Goal: Navigation & Orientation: Go to known website

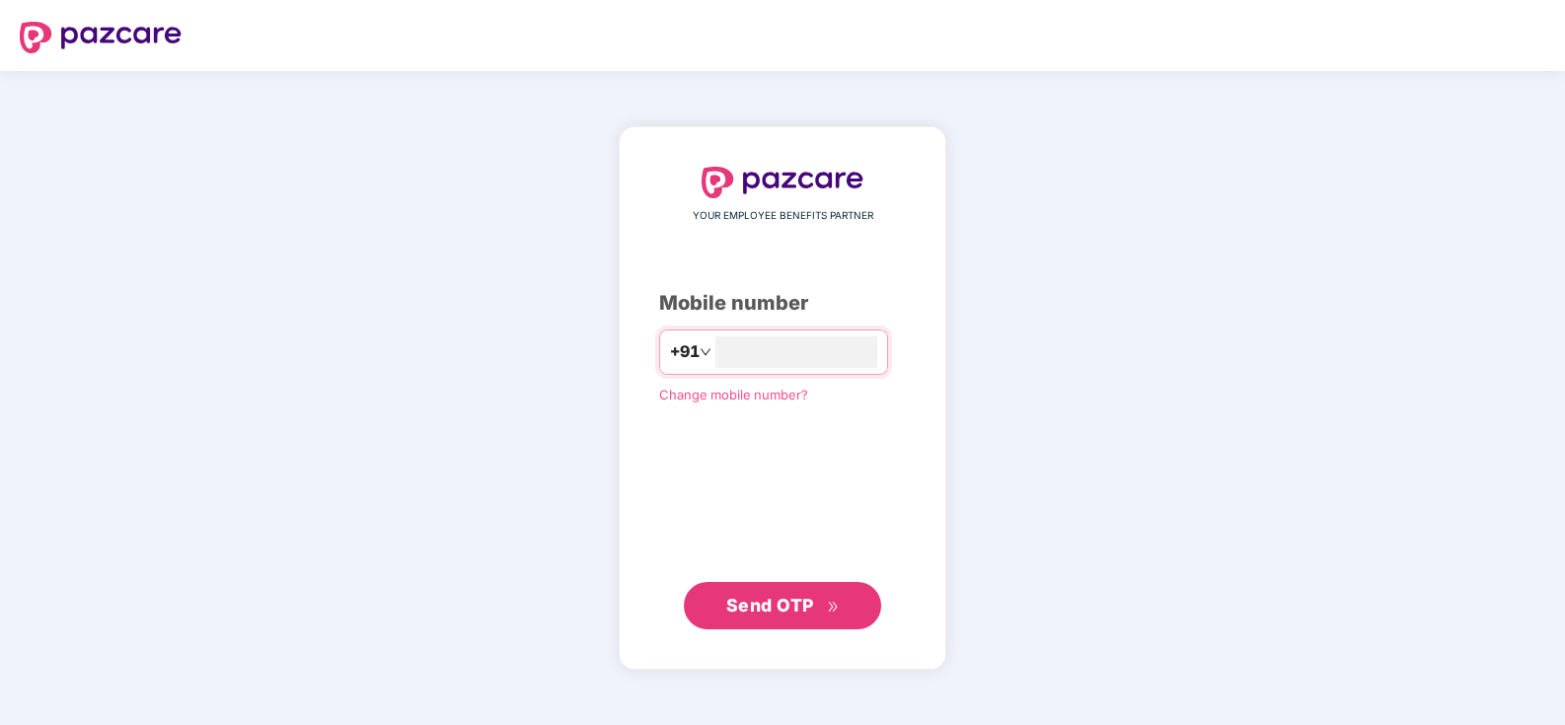
type input "**********"
click at [774, 599] on span "Send OTP" at bounding box center [770, 604] width 88 height 21
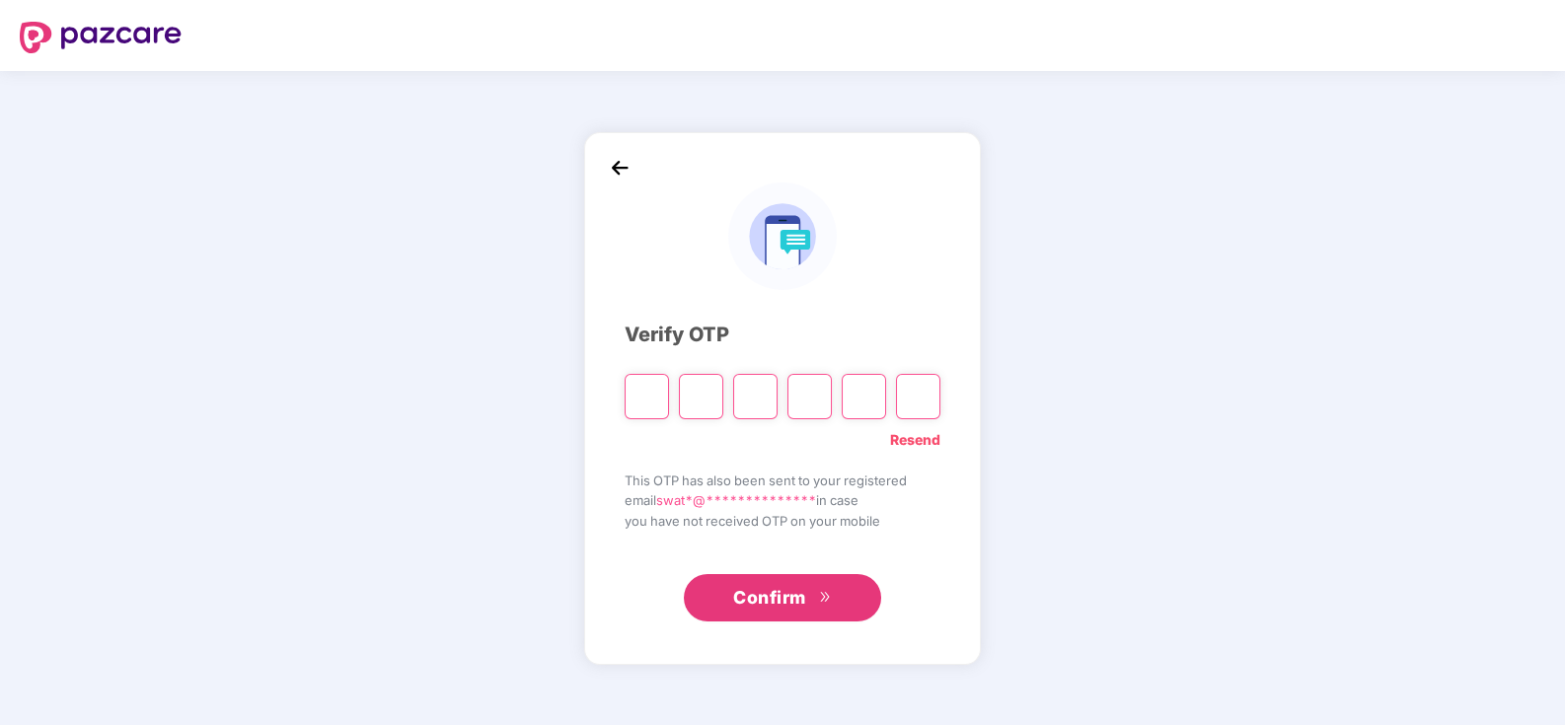
type input "*"
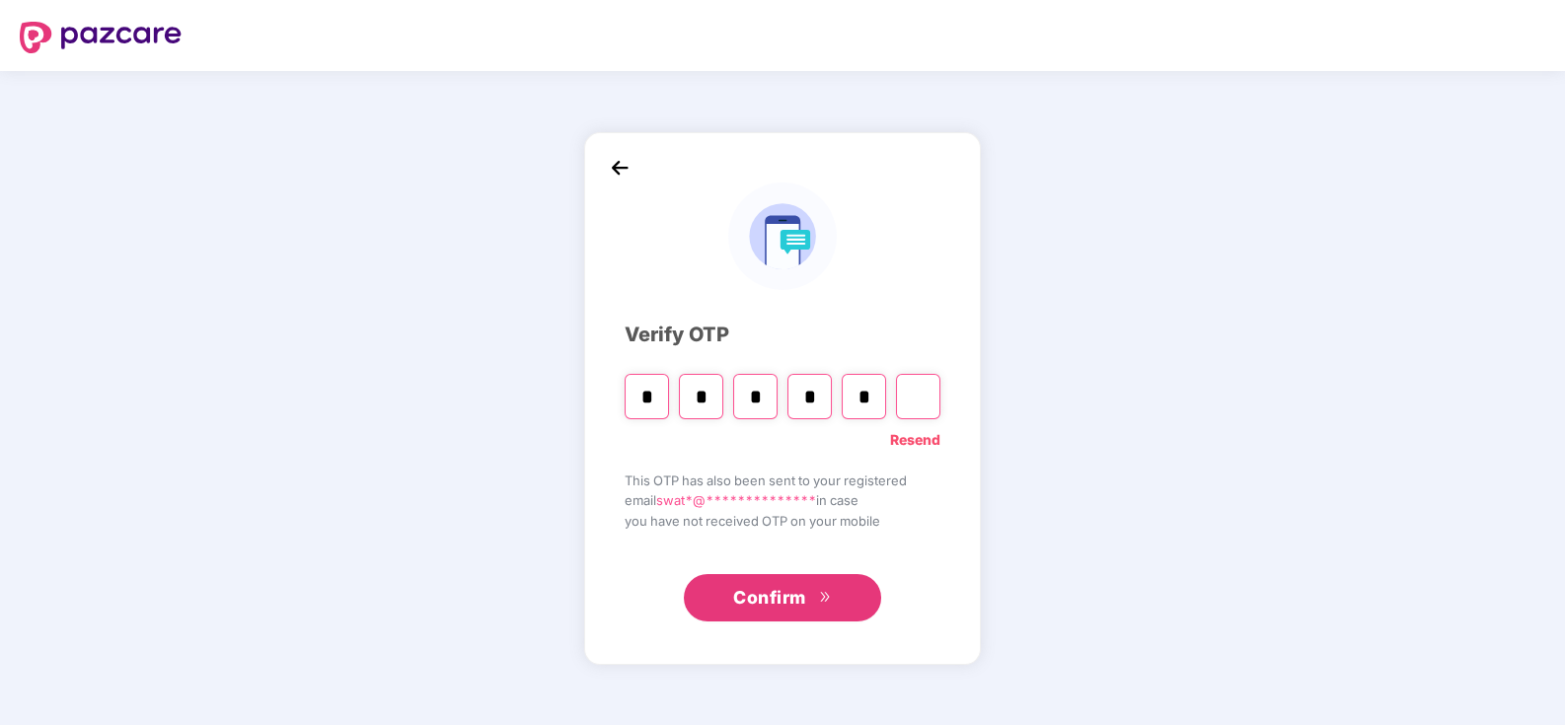
type input "*"
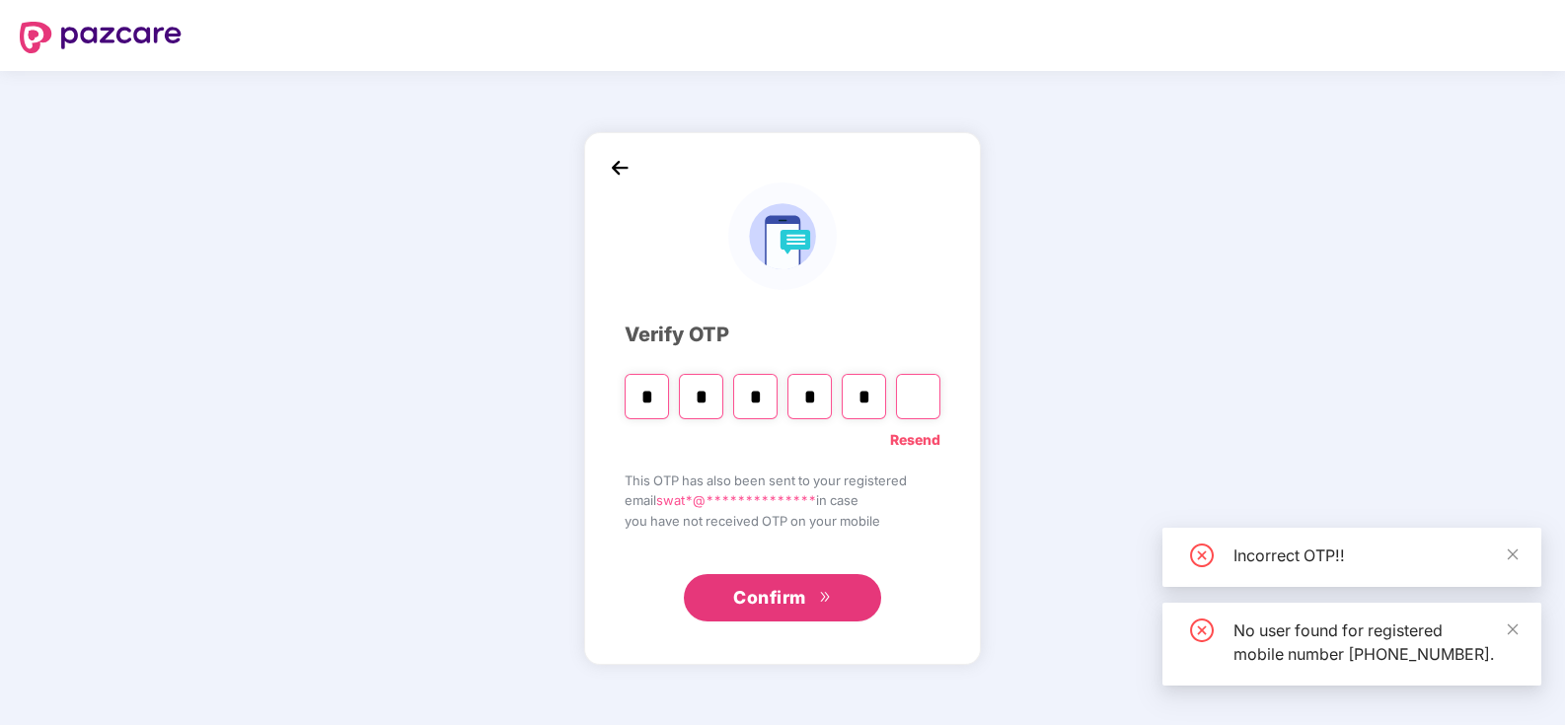
type input "*"
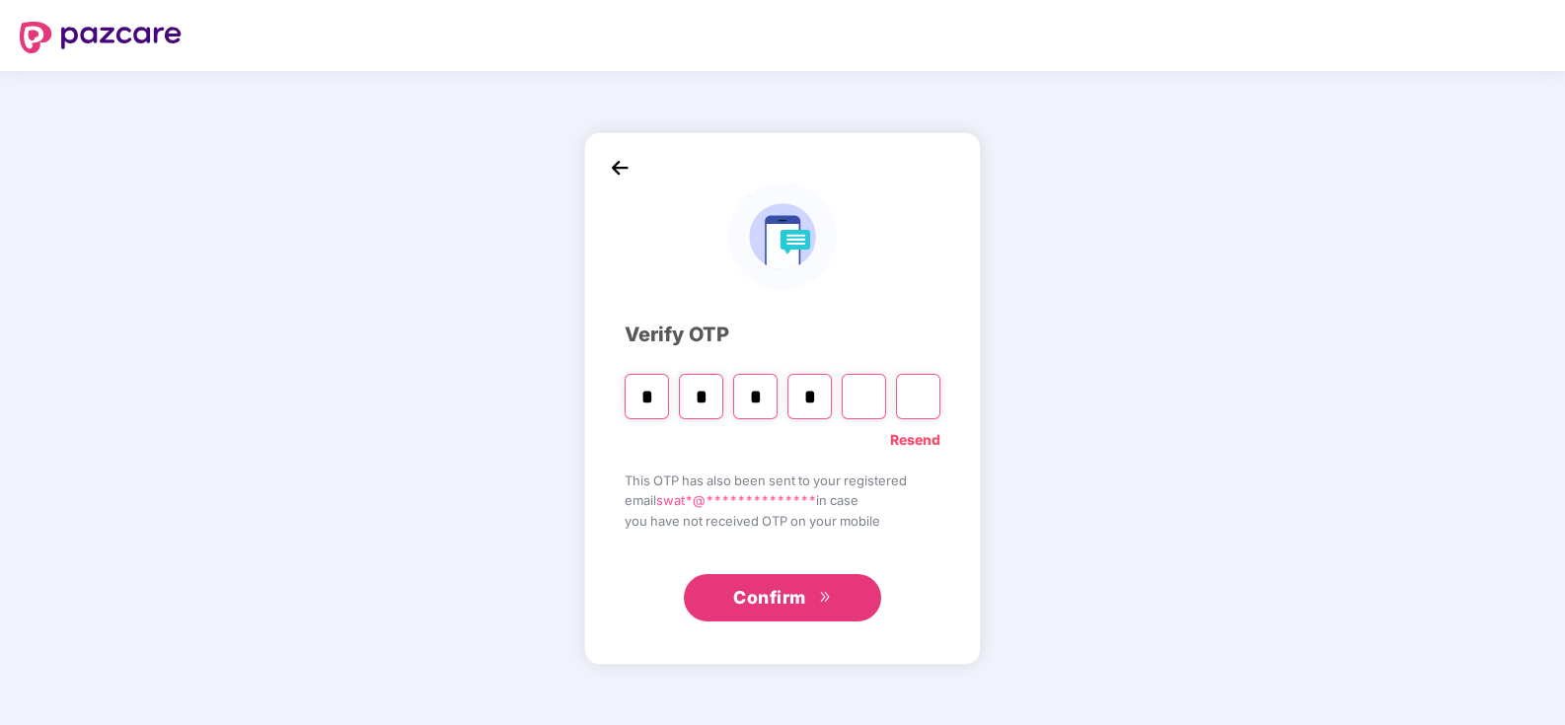
type input "*"
